Goal: Task Accomplishment & Management: Complete application form

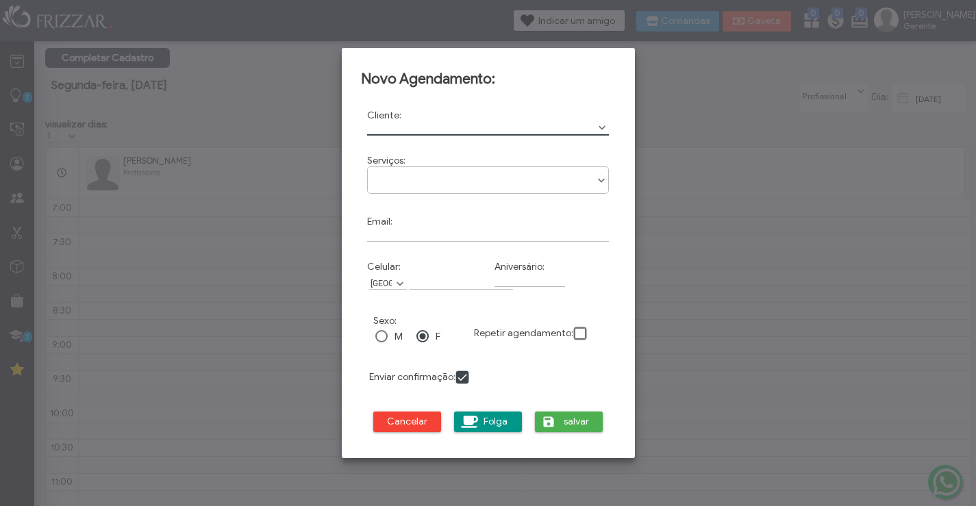
click at [379, 122] on input "text" at bounding box center [488, 128] width 242 height 14
type input "[PERSON_NAME]"
click at [416, 277] on input "Celular:" at bounding box center [460, 282] width 103 height 14
type input "[PHONE_NUMBER]"
click at [397, 174] on ul at bounding box center [488, 175] width 241 height 16
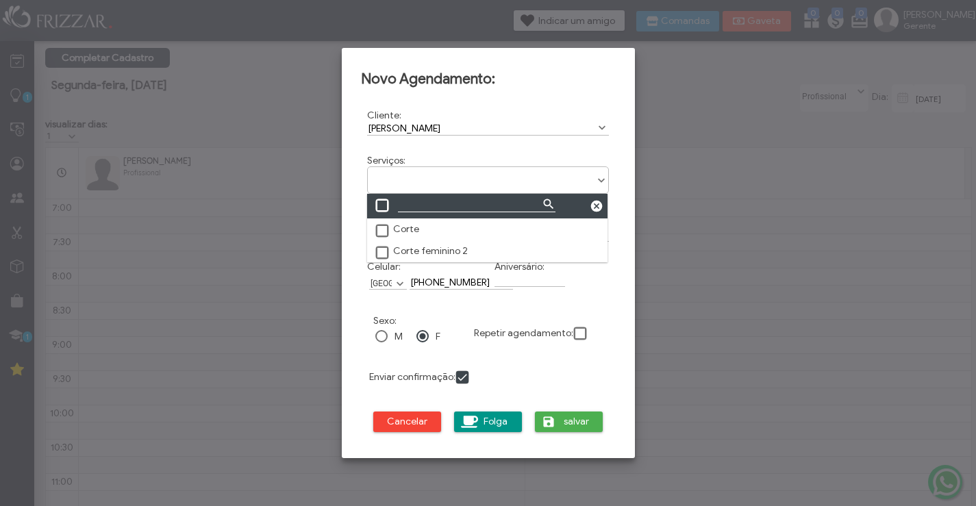
scroll to position [8, 61]
click at [382, 245] on label "Corte feminino 2" at bounding box center [421, 251] width 94 height 12
click at [387, 205] on span at bounding box center [383, 206] width 14 height 14
click at [385, 203] on span at bounding box center [383, 206] width 14 height 14
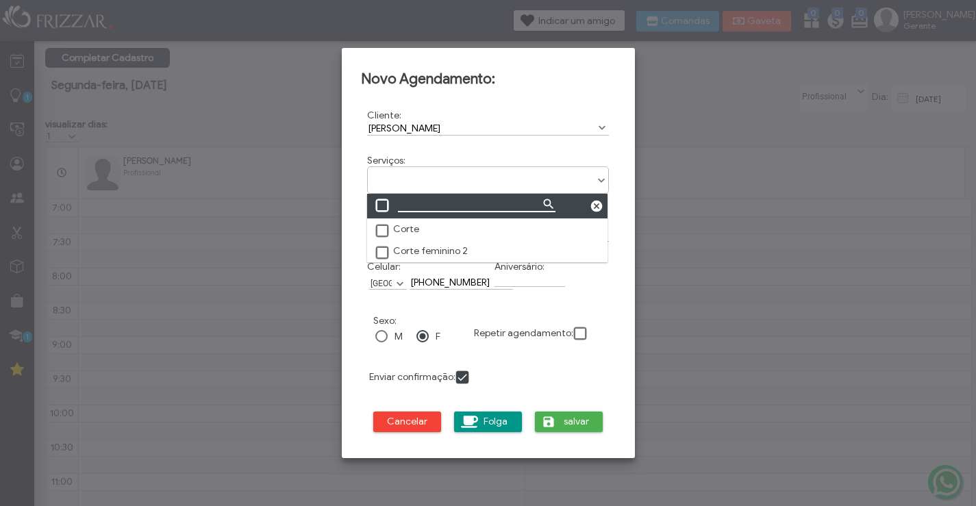
click at [416, 205] on input "Filter Input" at bounding box center [477, 206] width 158 height 14
type input "corte"
click at [548, 201] on span at bounding box center [549, 204] width 14 height 14
click at [380, 248] on span at bounding box center [383, 253] width 14 height 14
click at [618, 255] on div "Novo Agendamento: Cliente: [PERSON_NAME] No search results are available. Cod: …" at bounding box center [488, 253] width 274 height 400
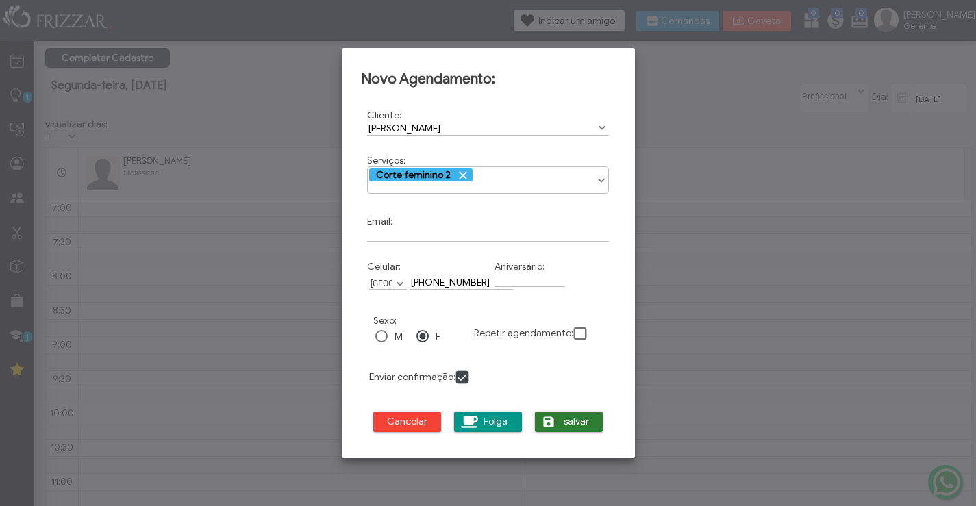
click at [564, 415] on span "salvar" at bounding box center [576, 421] width 34 height 21
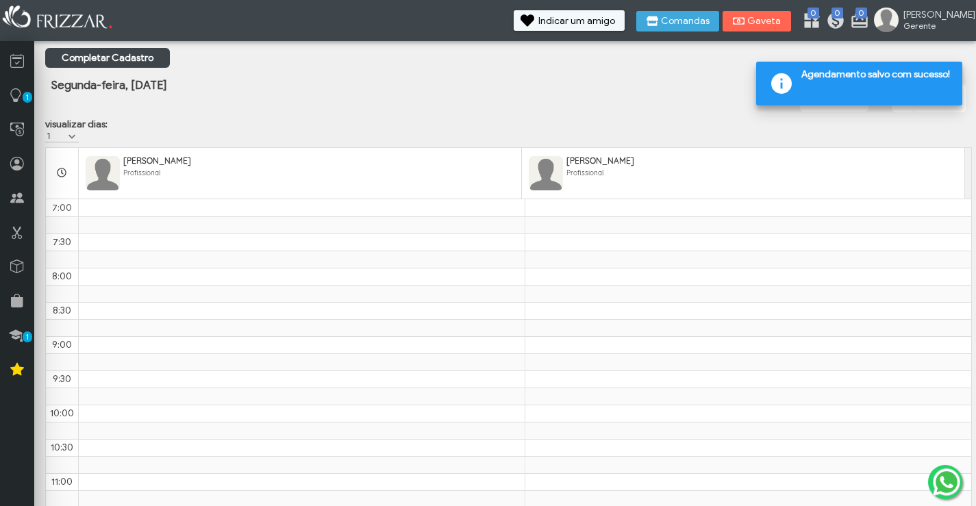
scroll to position [275, 0]
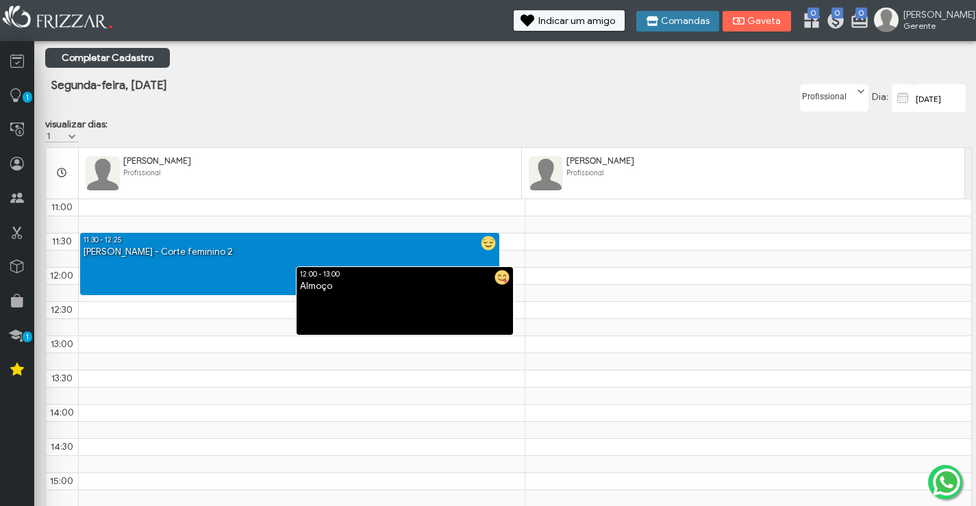
click at [707, 23] on span "Comandas" at bounding box center [685, 21] width 49 height 10
